Goal: Transaction & Acquisition: Purchase product/service

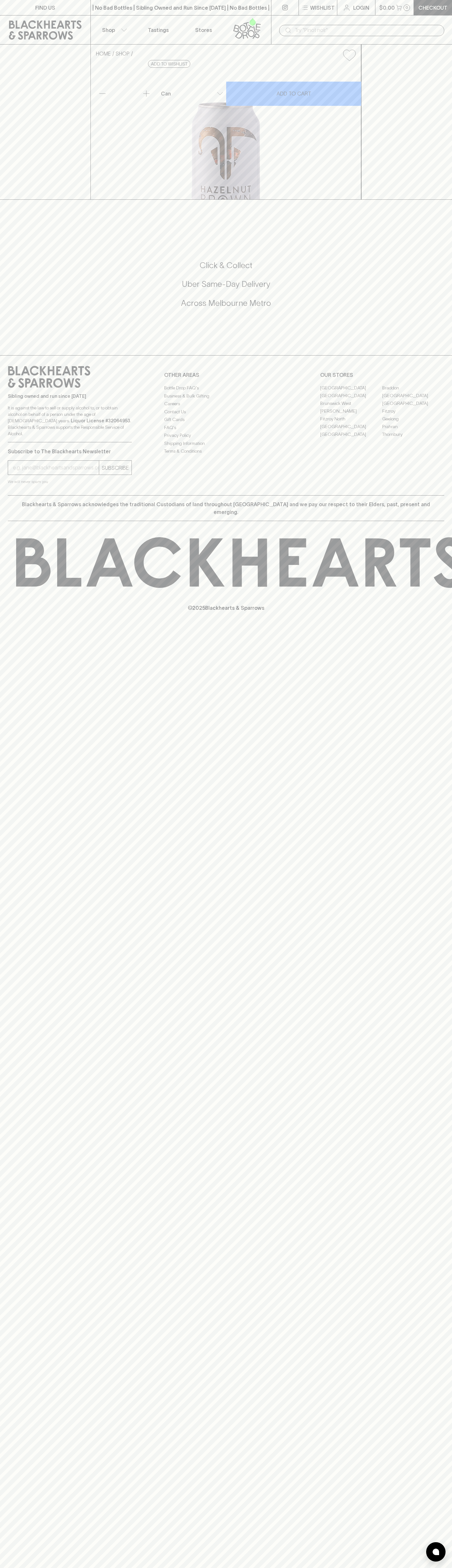
click at [440, 10] on p "Checkout" at bounding box center [433, 7] width 29 height 8
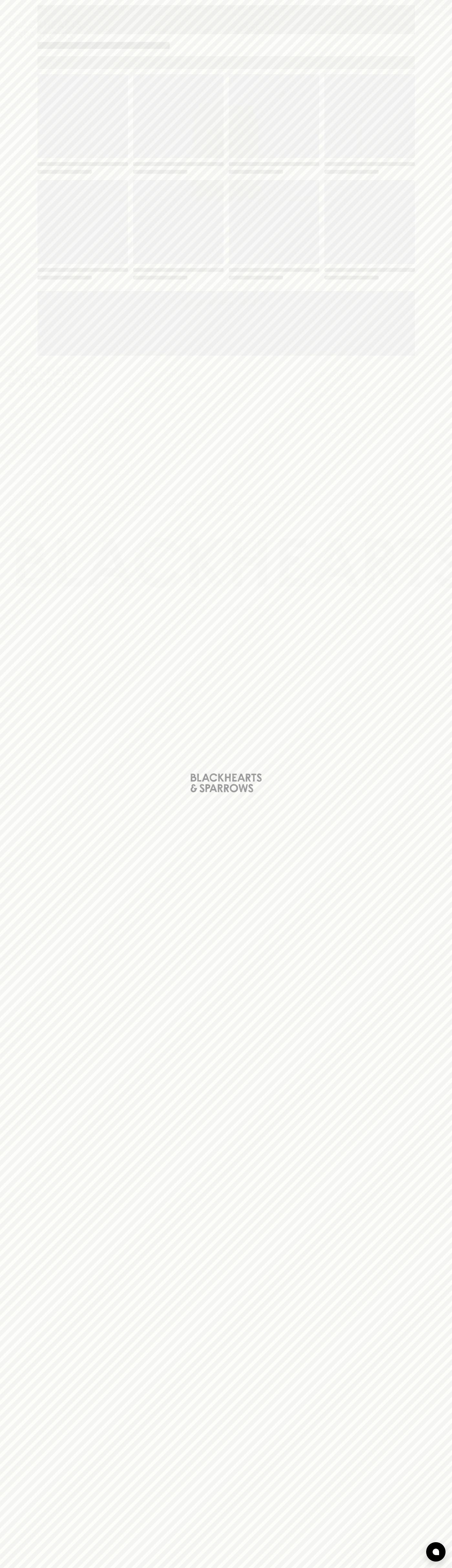
click at [436, 127] on div "Loading" at bounding box center [226, 784] width 452 height 1568
click at [25, 1567] on html "FIND US | No Bad Bottles | Sibling Owned and Run Since 2006 | No Bad Bottles | …" at bounding box center [226, 784] width 452 height 1568
click at [10, 1205] on div "Loading" at bounding box center [226, 784] width 452 height 1568
